Goal: Transaction & Acquisition: Purchase product/service

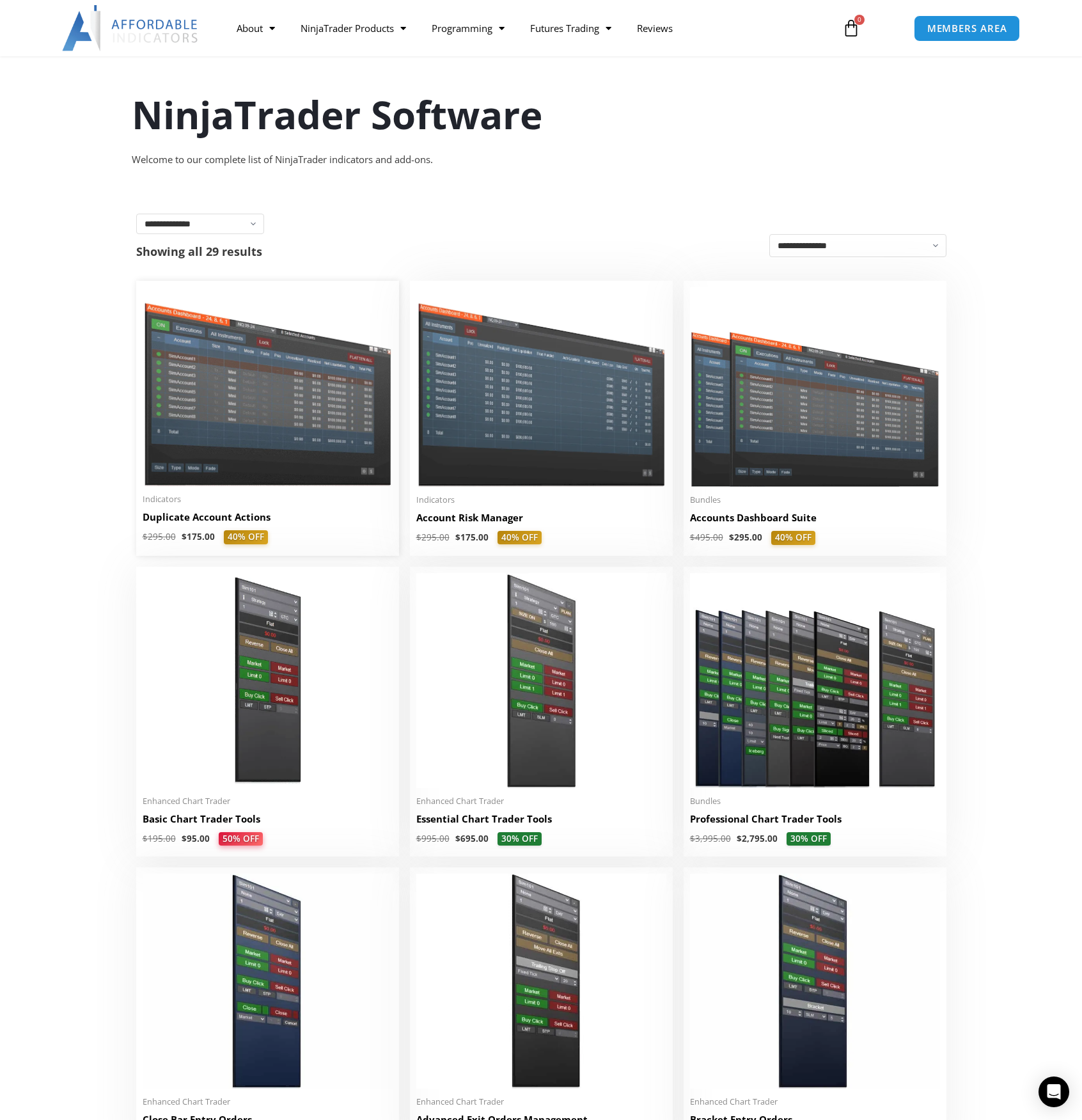
scroll to position [64, 0]
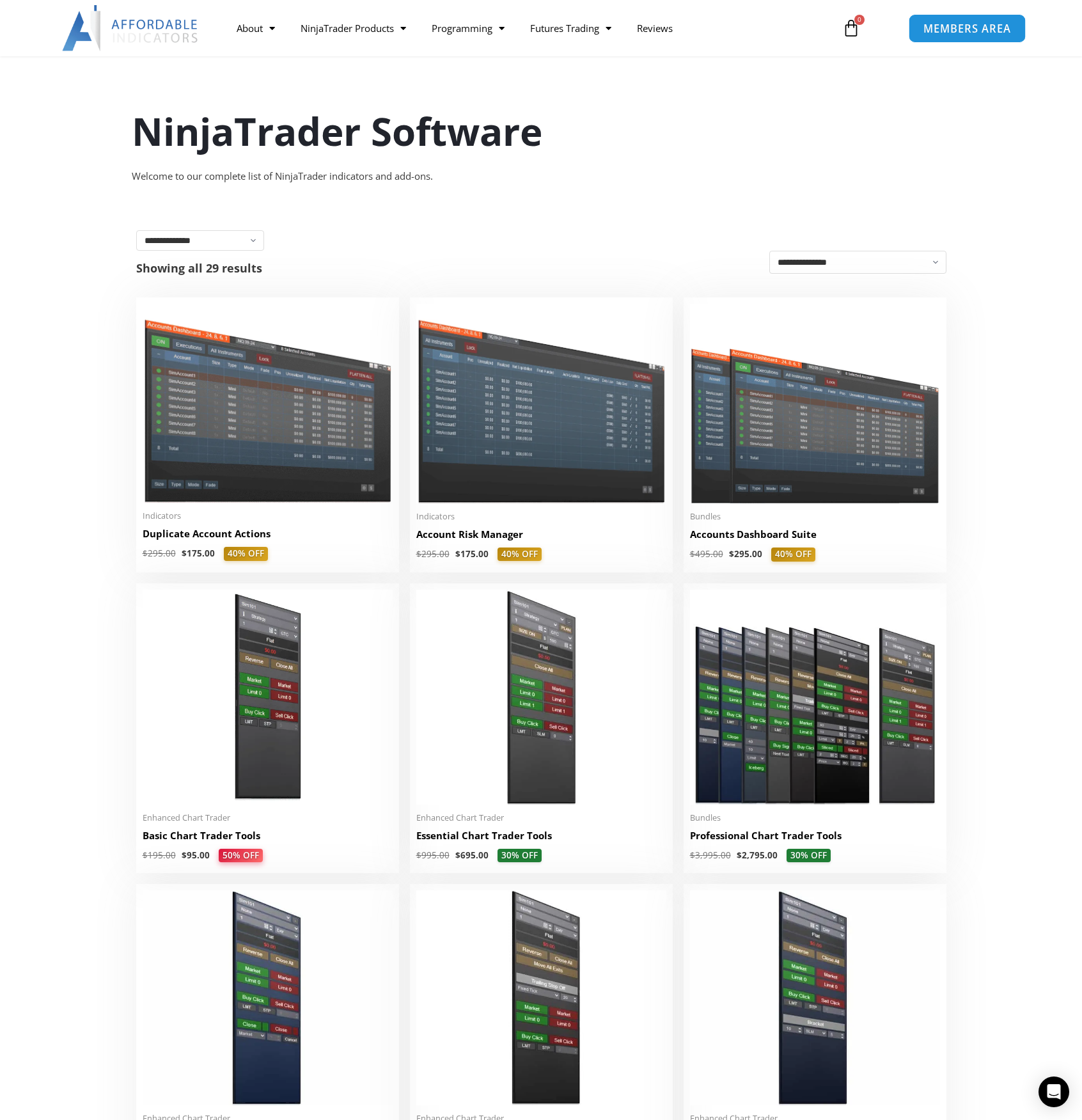
click at [962, 36] on link "MEMBERS AREA" at bounding box center [966, 28] width 117 height 29
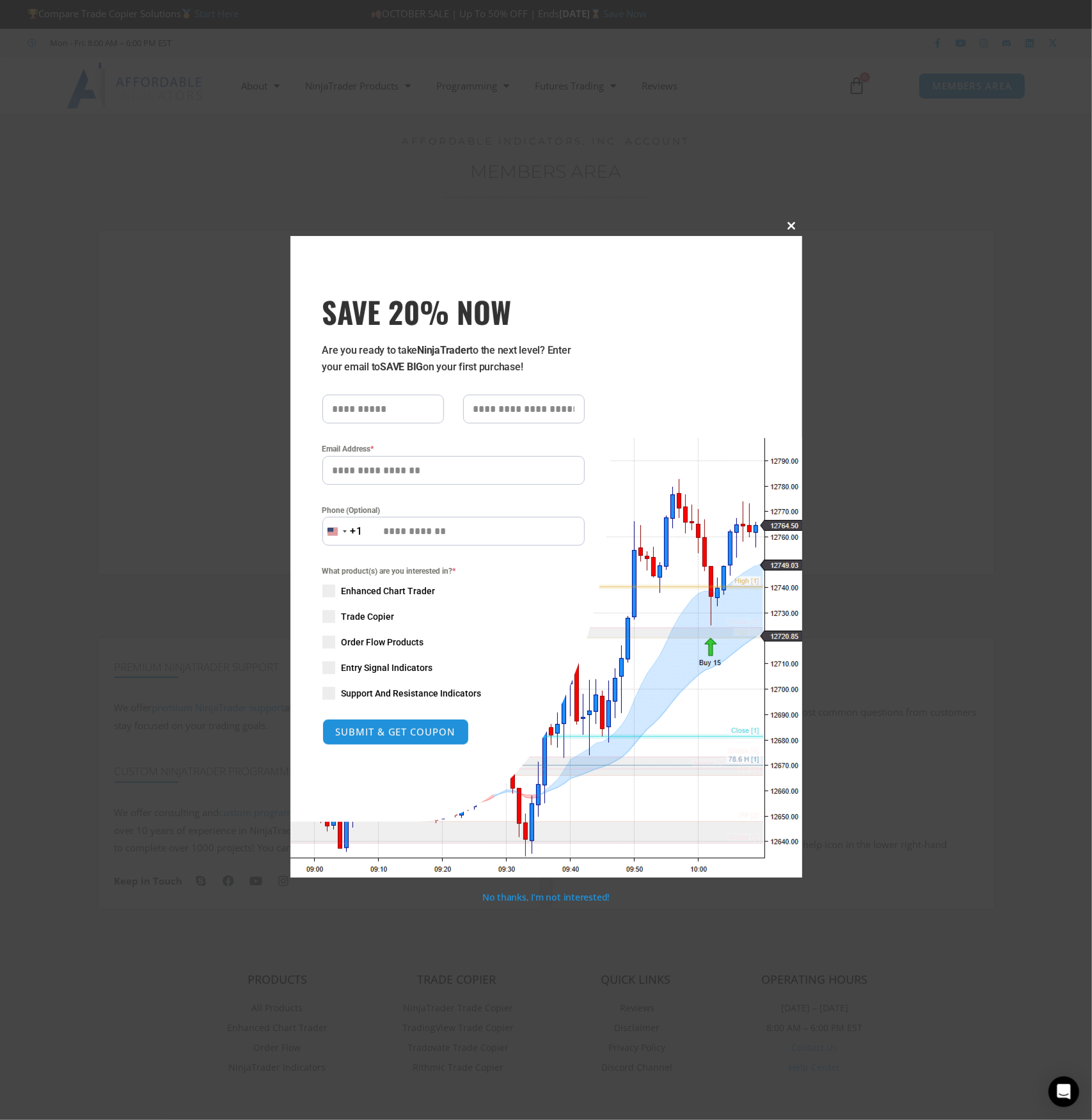
click at [791, 226] on span "SAVE 20% NOW popup" at bounding box center [791, 226] width 21 height 8
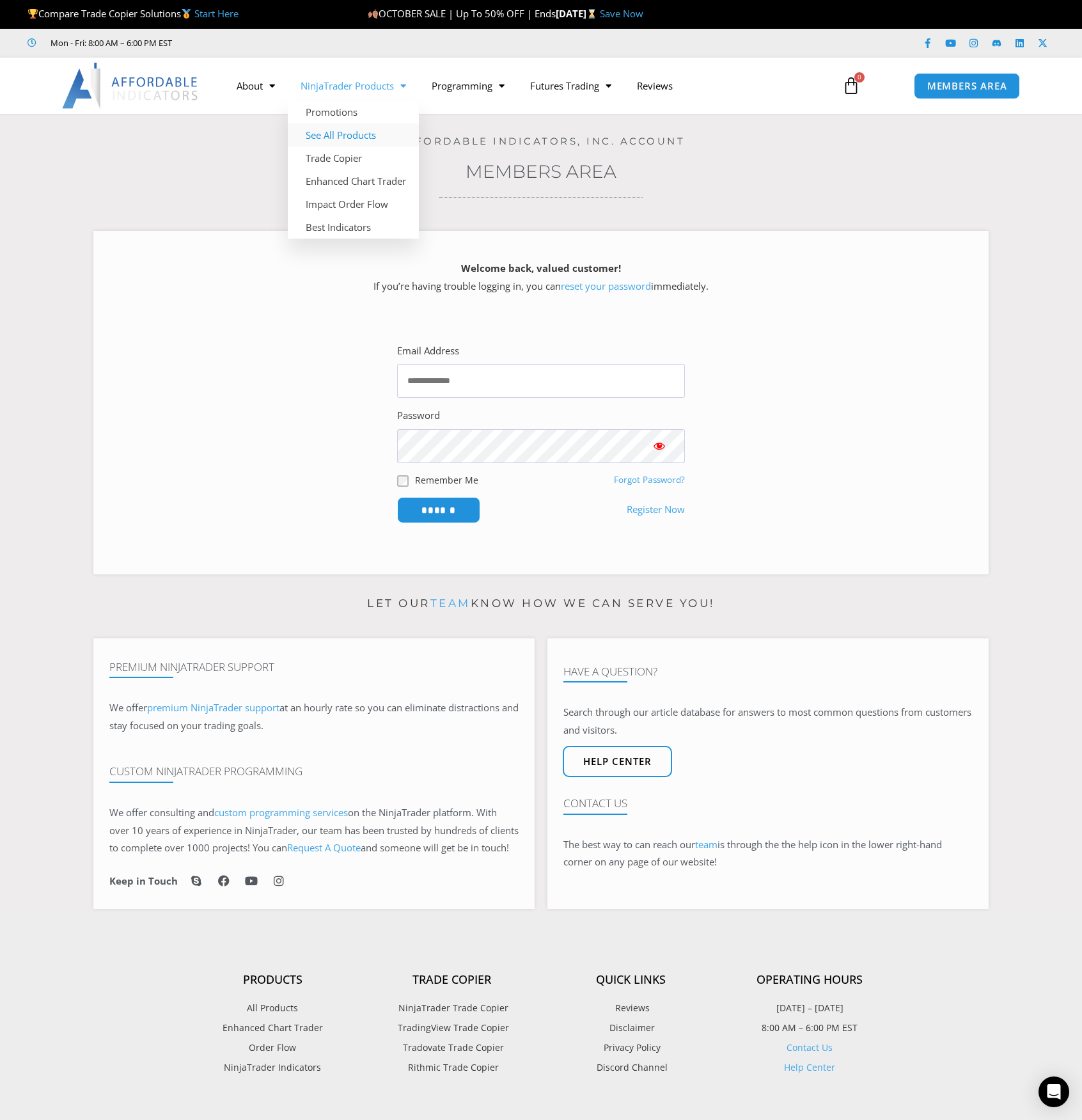
click at [344, 133] on link "See All Products" at bounding box center [353, 135] width 131 height 23
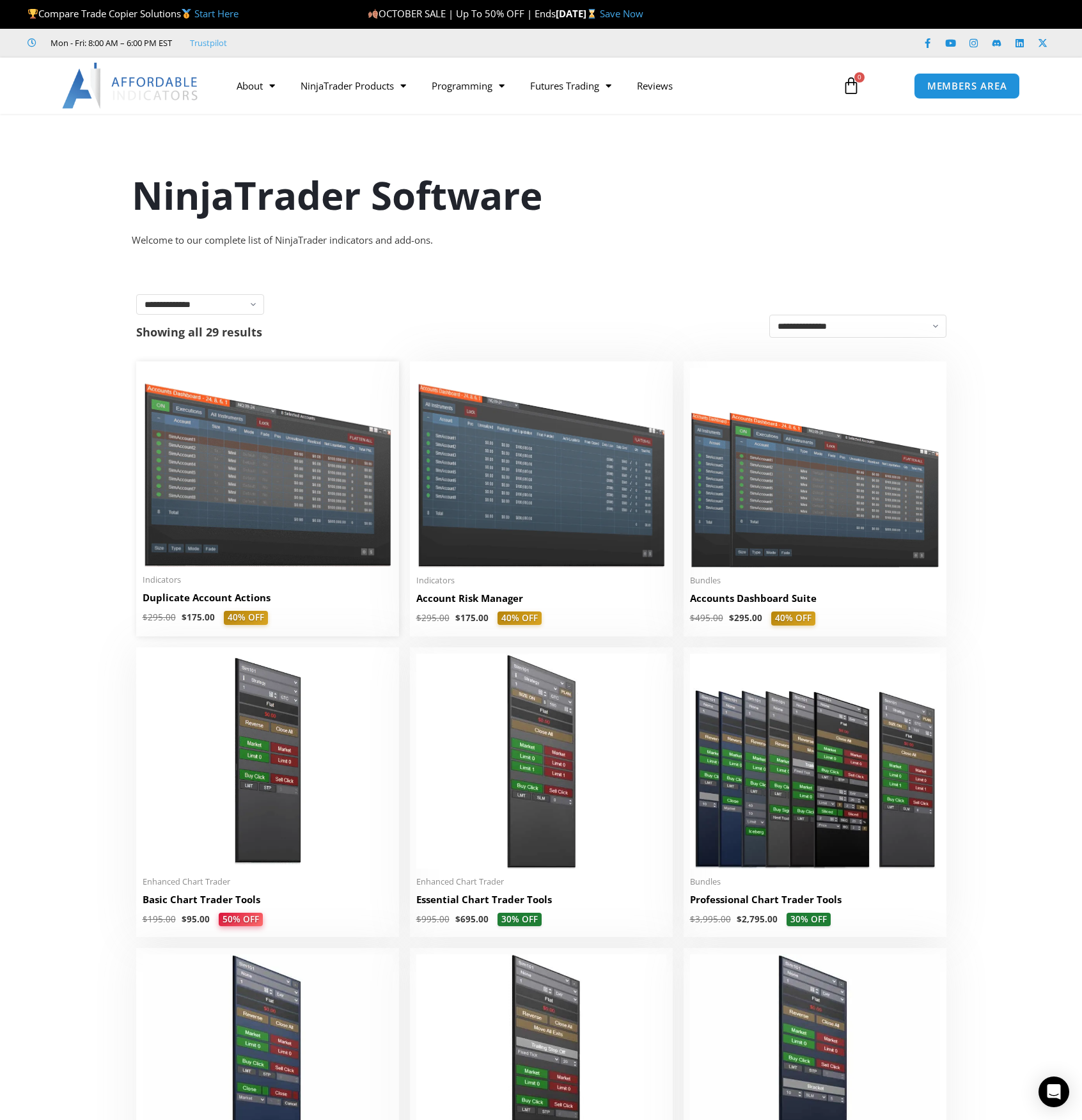
click at [307, 499] on img at bounding box center [268, 467] width 250 height 199
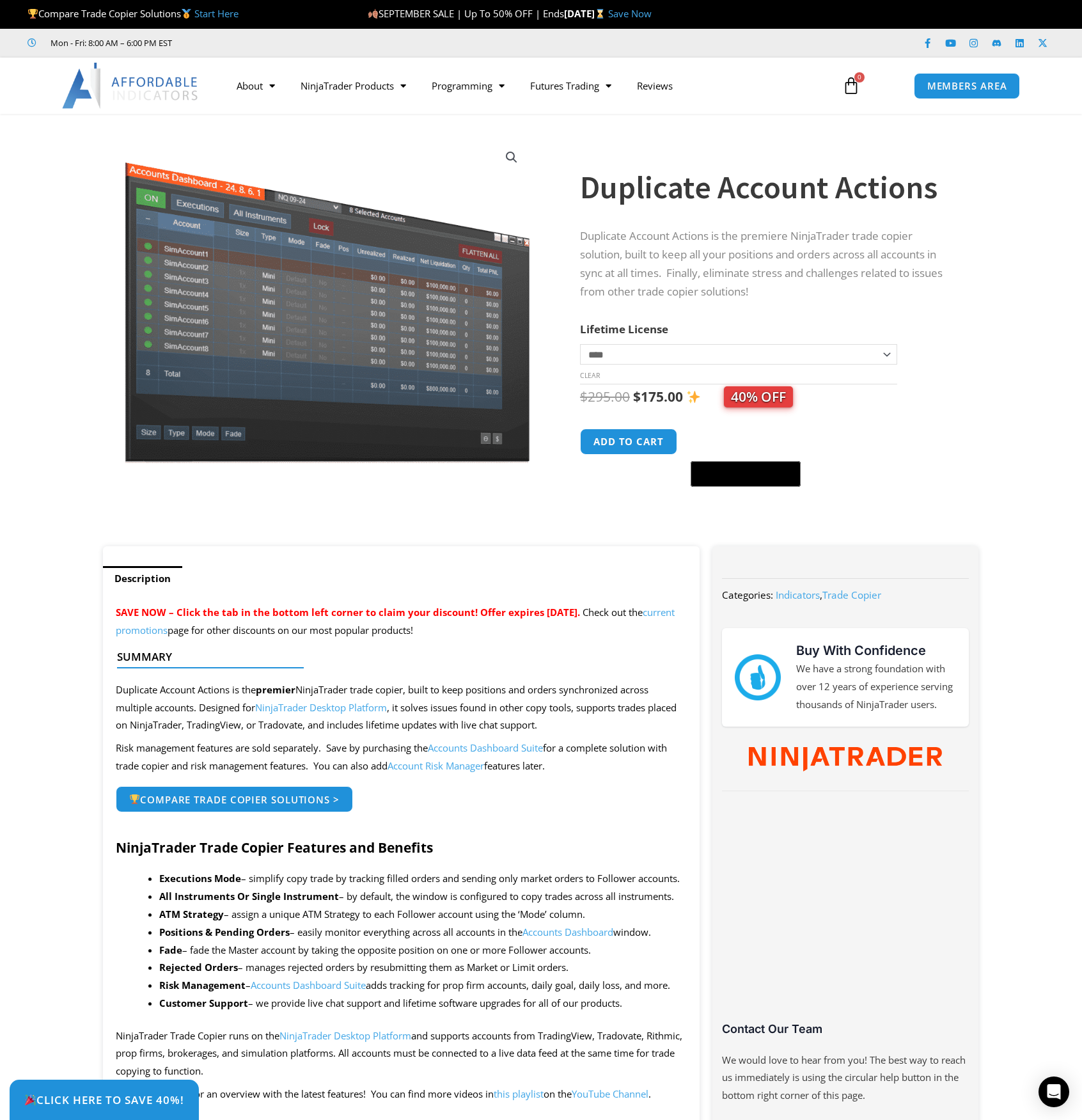
click at [571, 133] on div at bounding box center [568, 336] width 22 height 420
click at [652, 14] on link "Save Now" at bounding box center [630, 13] width 44 height 13
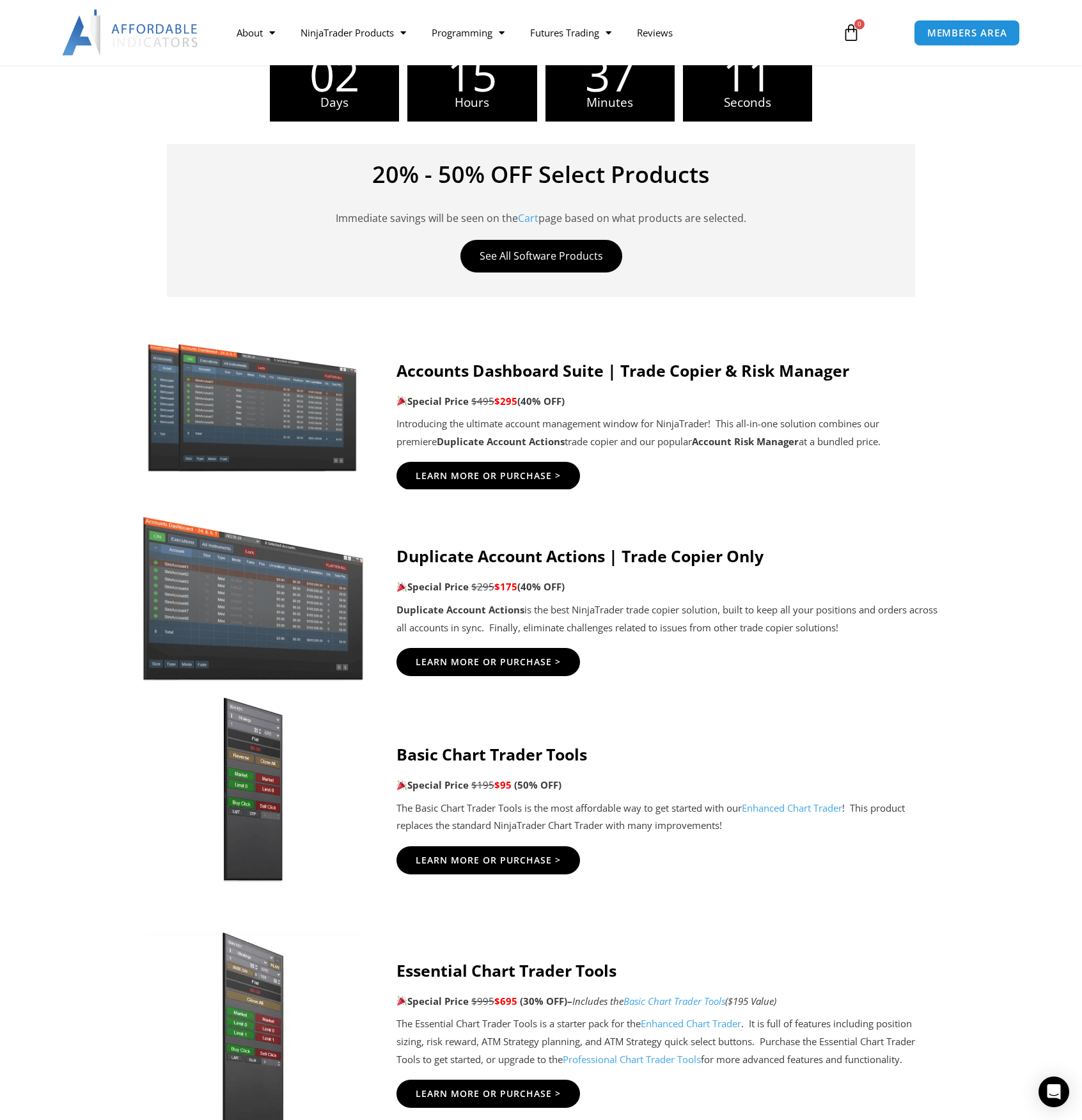
scroll to position [448, 0]
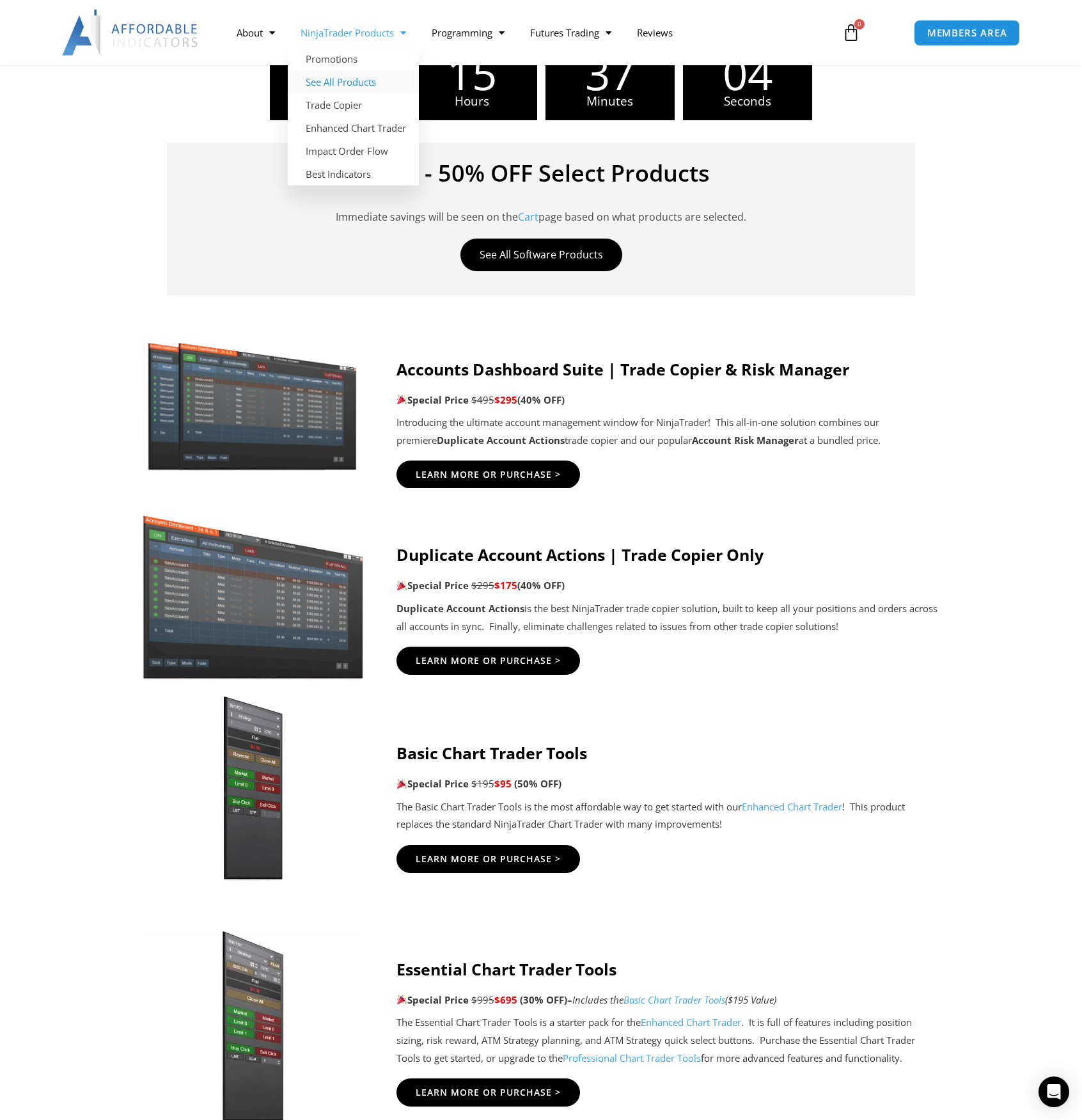
click at [352, 85] on link "See All Products" at bounding box center [353, 82] width 131 height 23
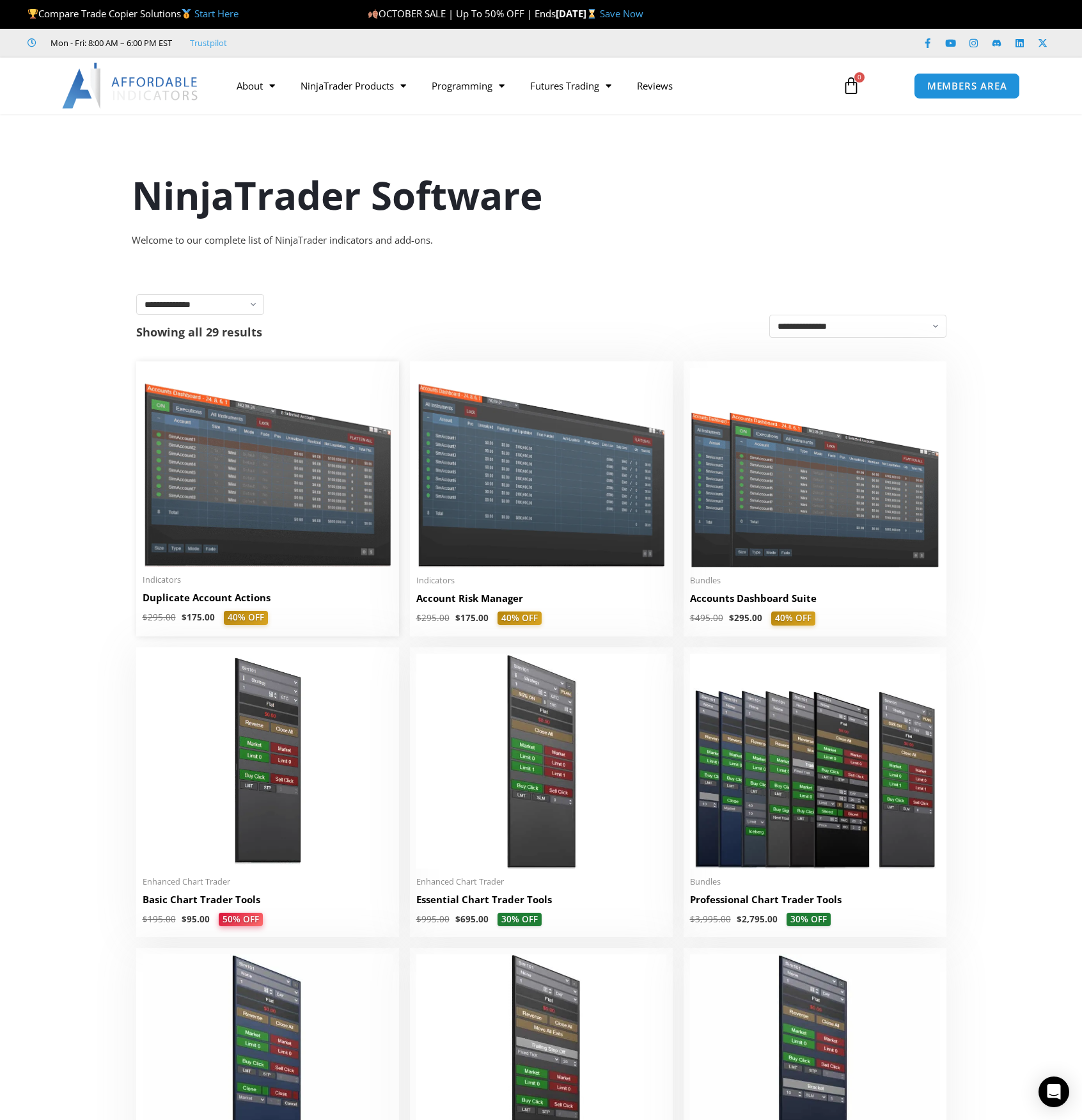
click at [270, 488] on img at bounding box center [268, 467] width 250 height 199
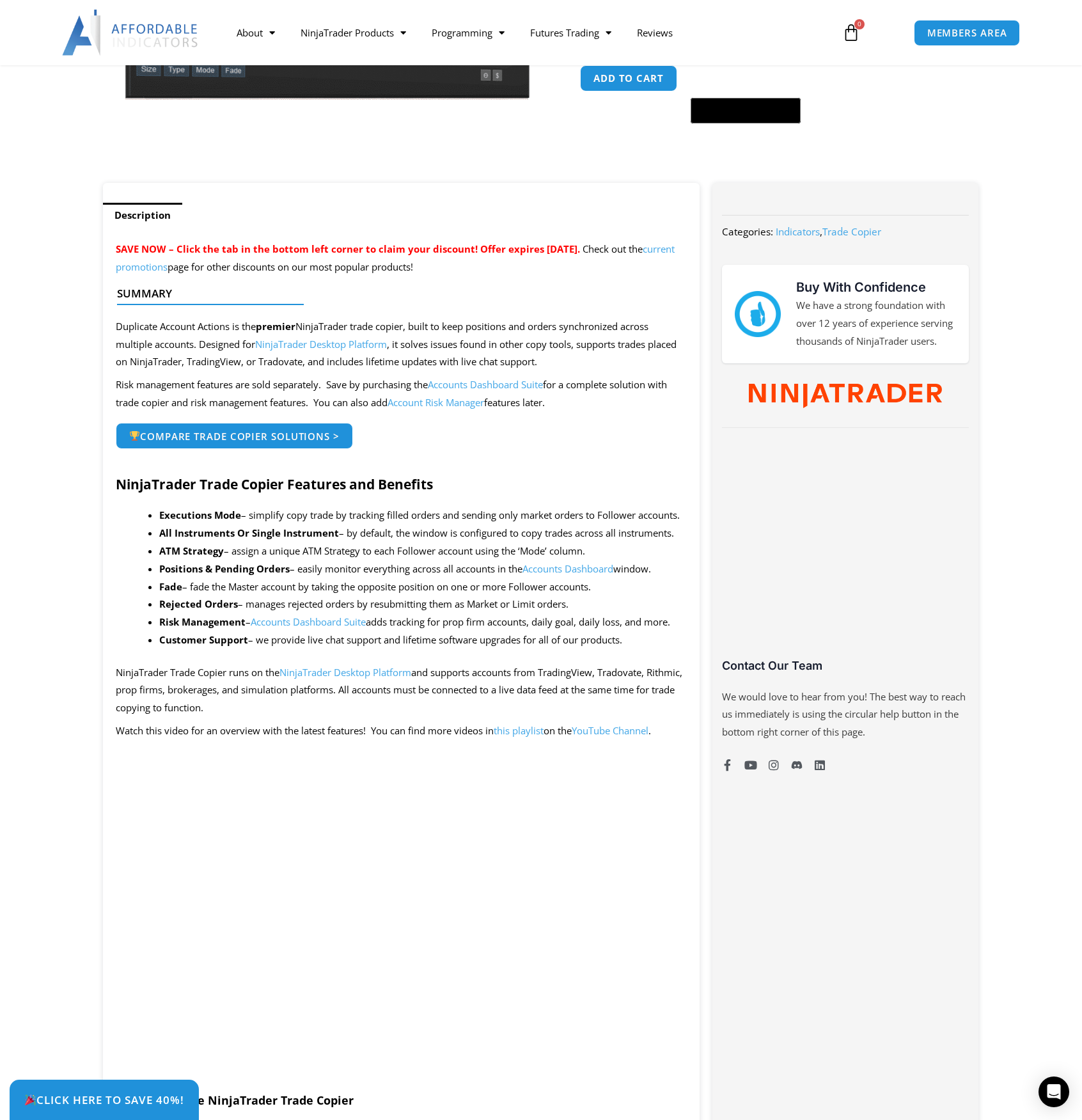
scroll to position [384, 0]
